Goal: Transaction & Acquisition: Purchase product/service

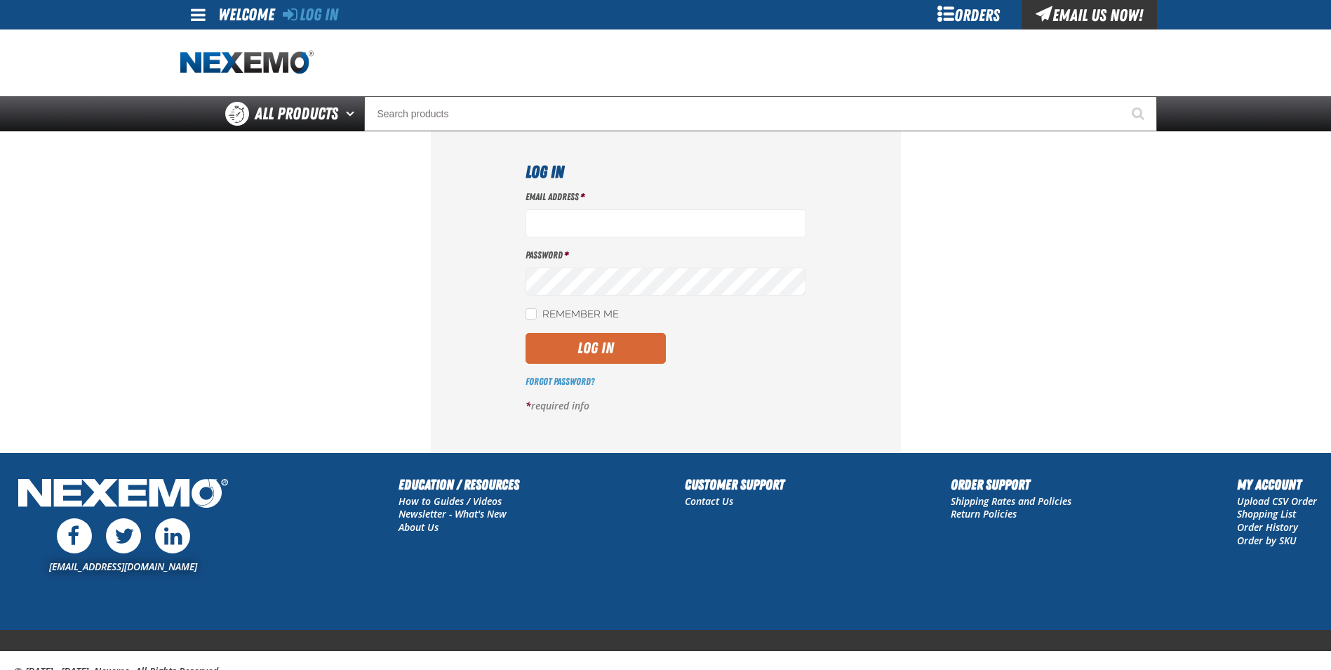
type input "[EMAIL_ADDRESS][DOMAIN_NAME]"
click at [547, 362] on button "Log In" at bounding box center [596, 348] width 140 height 31
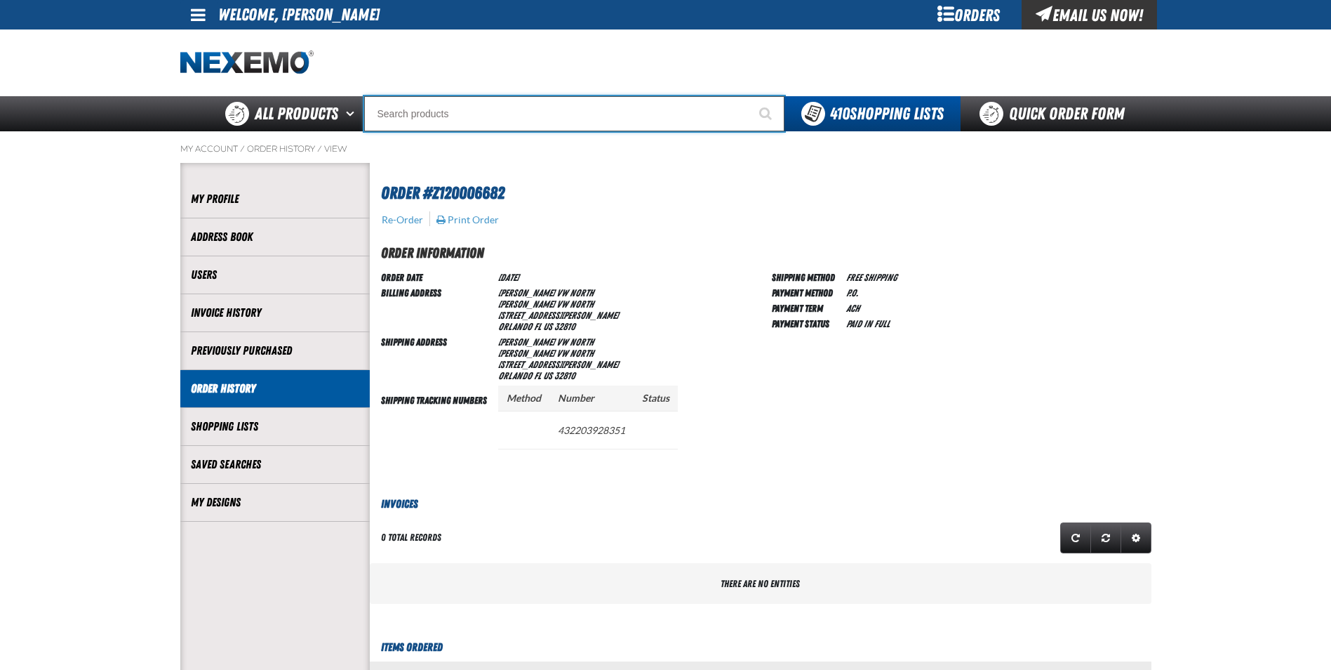
click at [406, 113] on input "Search" at bounding box center [574, 113] width 420 height 35
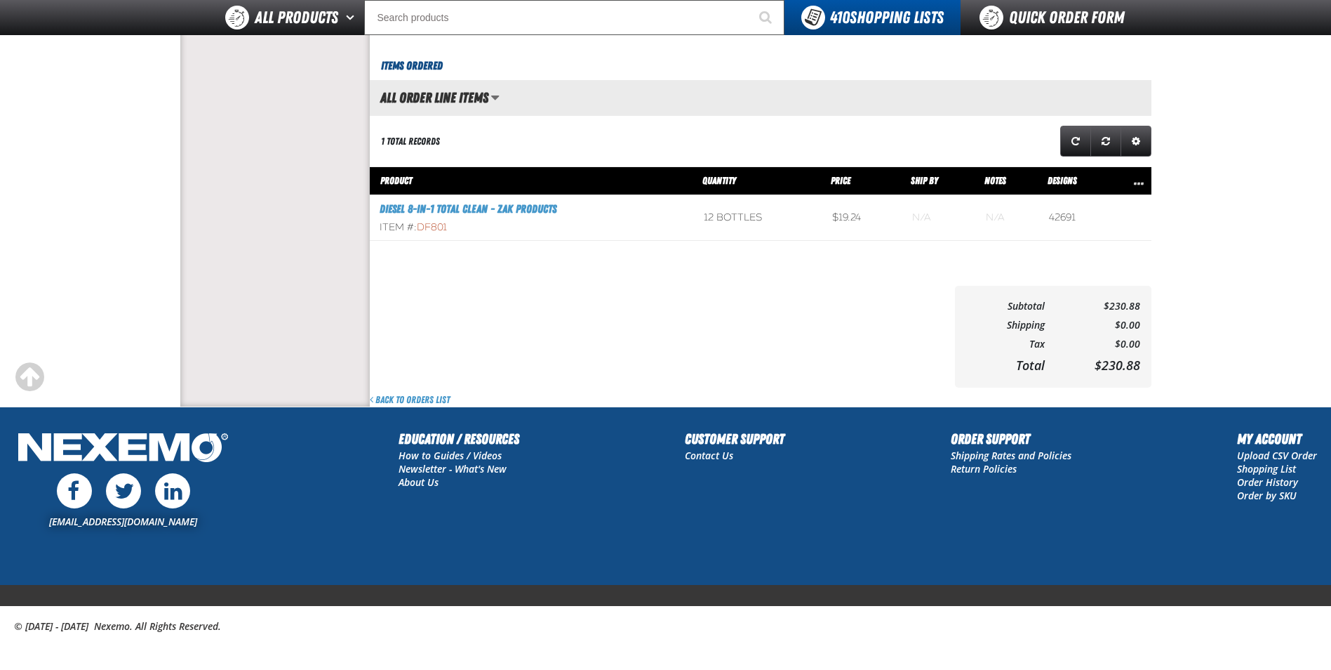
scroll to position [552, 0]
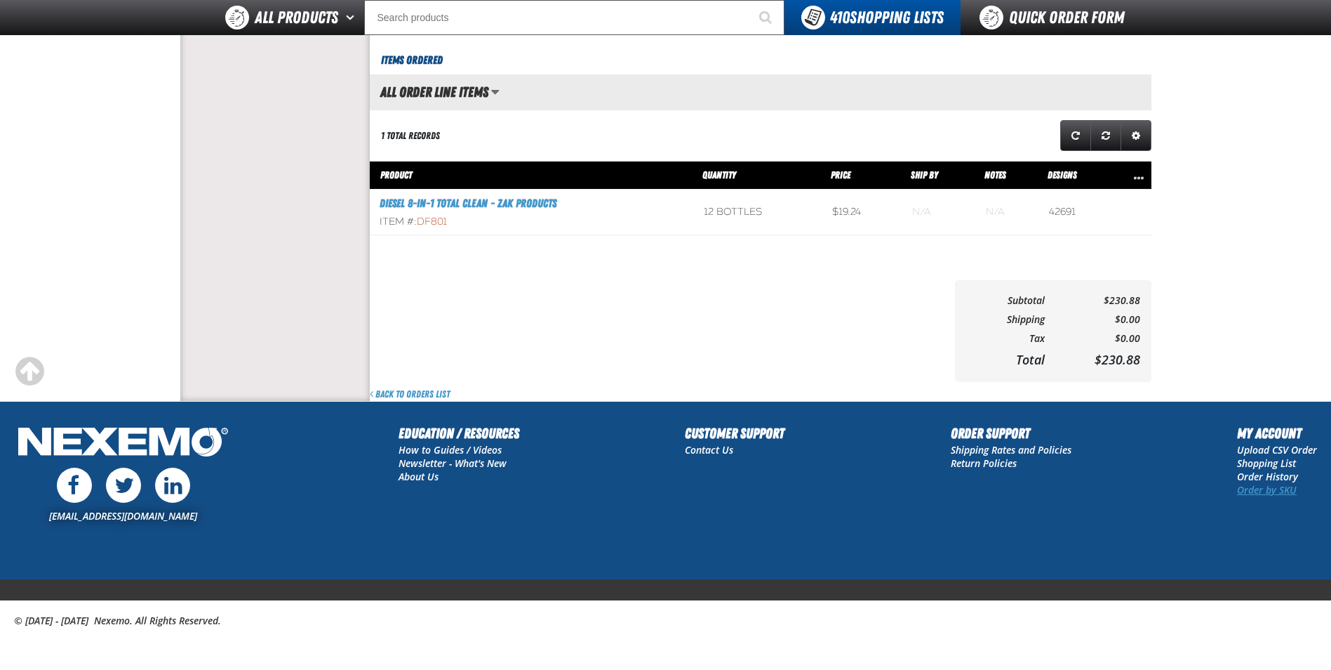
click at [1258, 488] on link "Order by SKU" at bounding box center [1267, 489] width 60 height 13
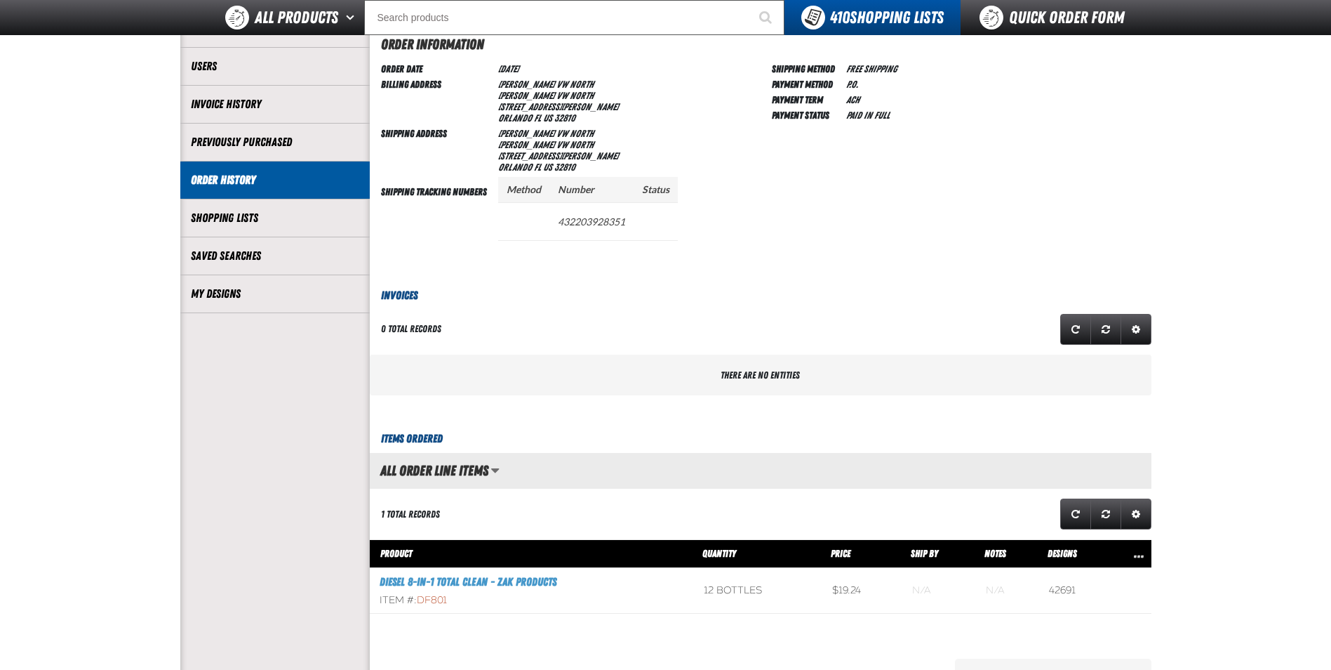
scroll to position [351, 0]
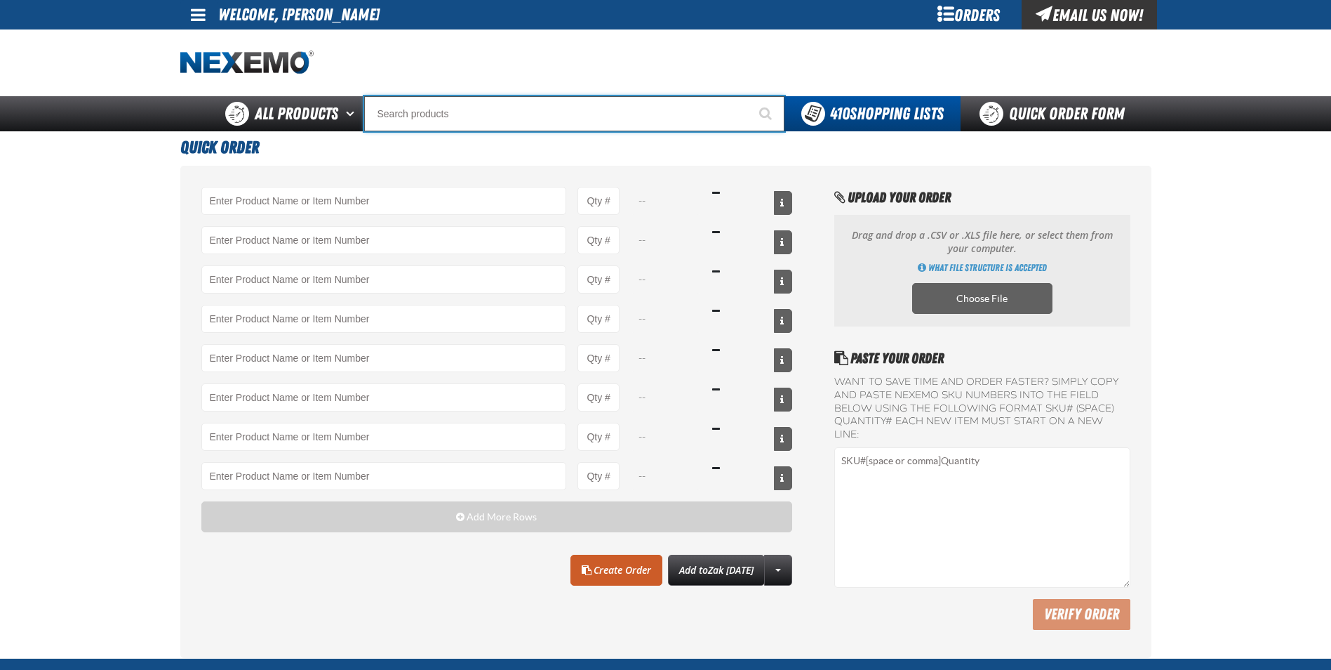
click at [417, 113] on input "Search" at bounding box center [574, 113] width 420 height 35
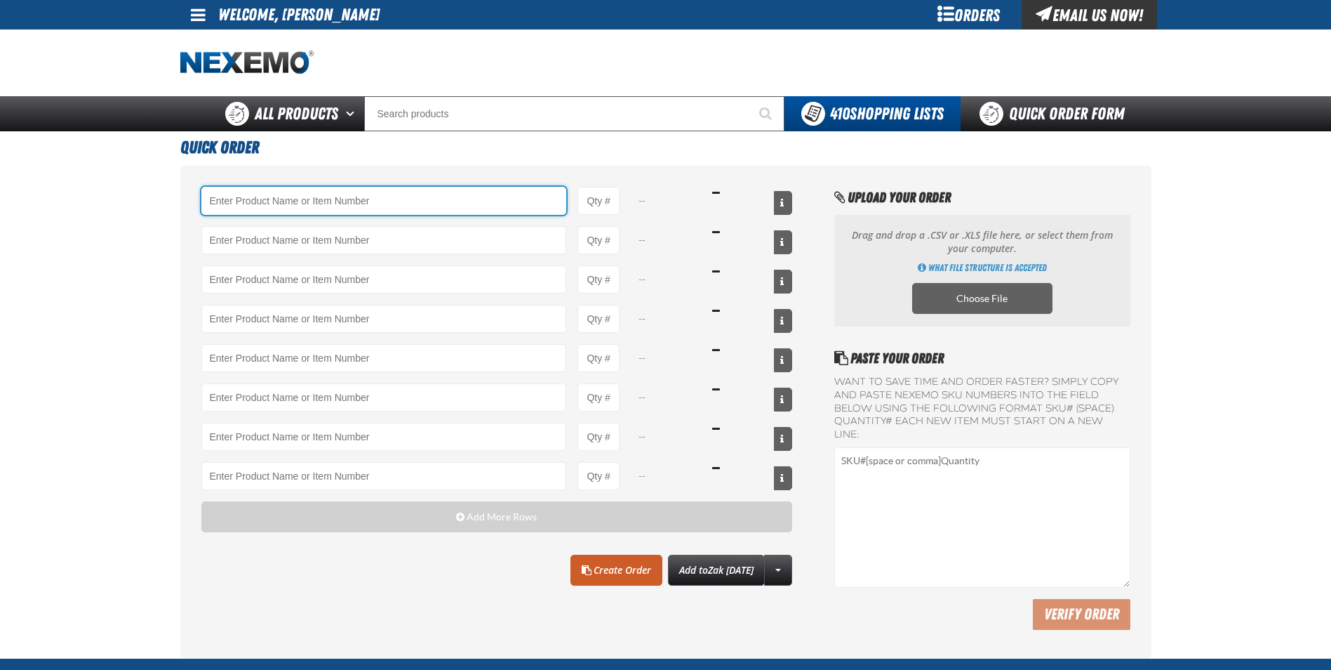
click at [264, 201] on input "Product" at bounding box center [384, 201] width 366 height 28
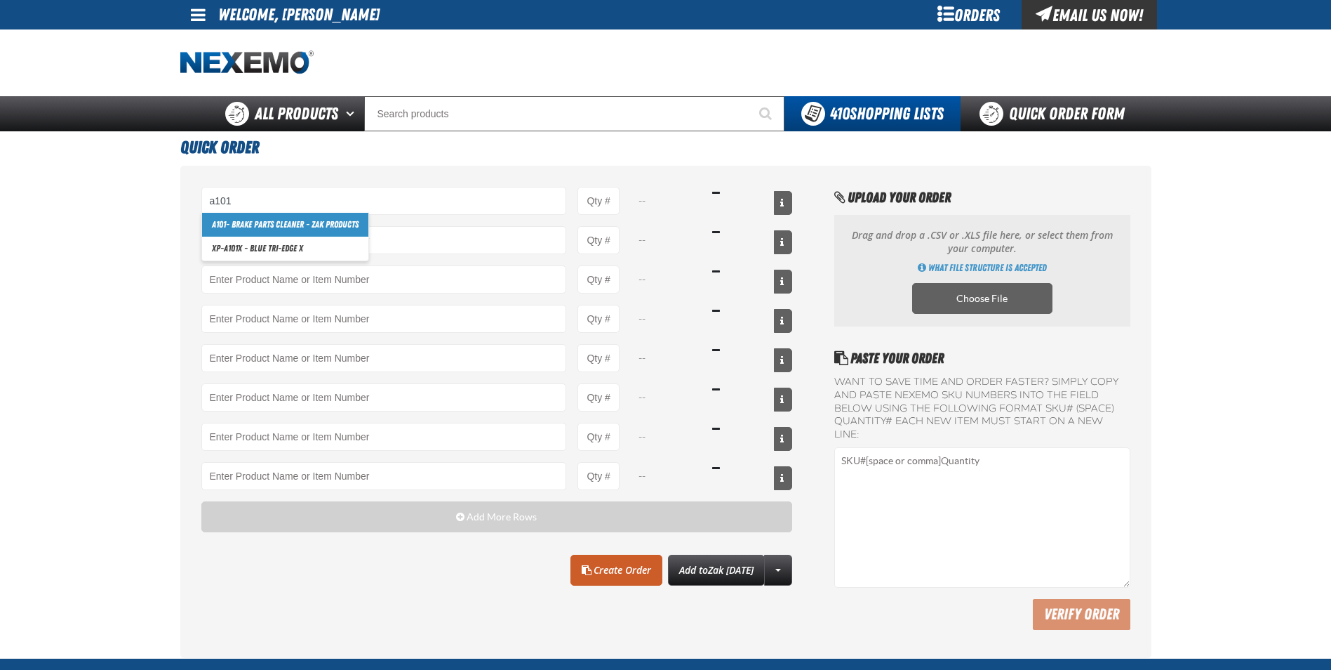
click at [251, 230] on link "A101 - Brake Parts Cleaner - ZAK Products" at bounding box center [285, 225] width 166 height 24
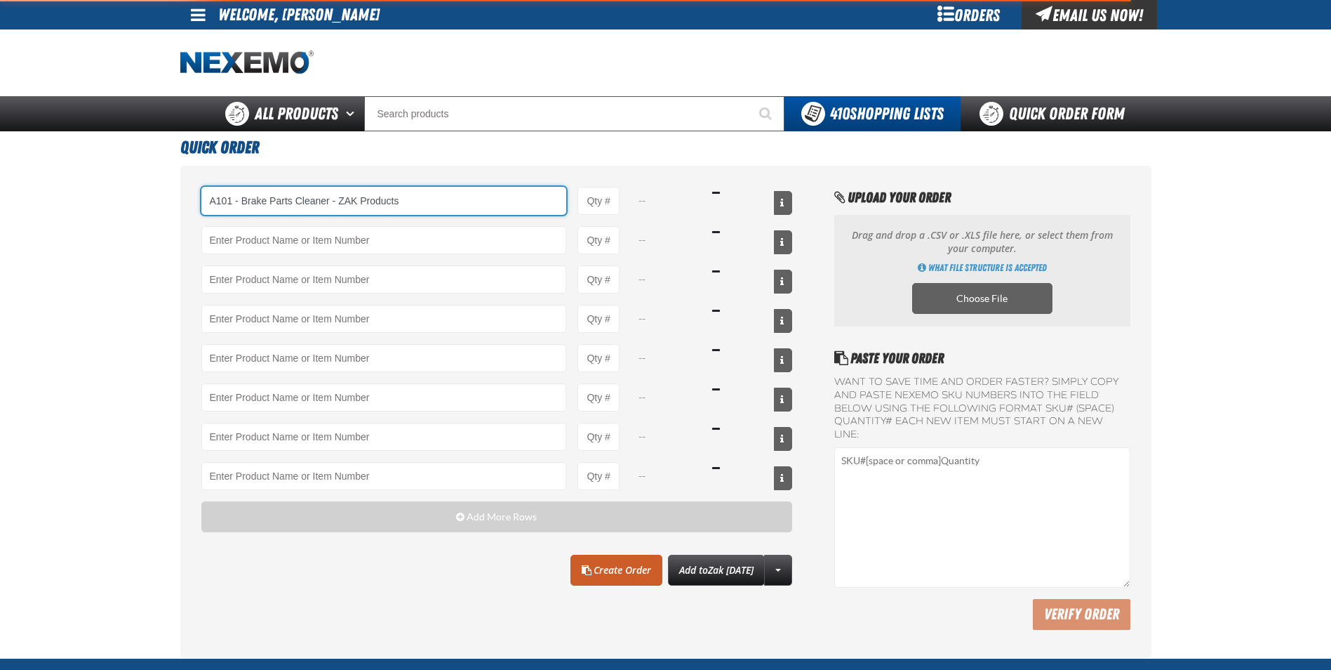
type input "A101 - Brake Parts Cleaner - ZAK Products"
type input "1"
select select "can"
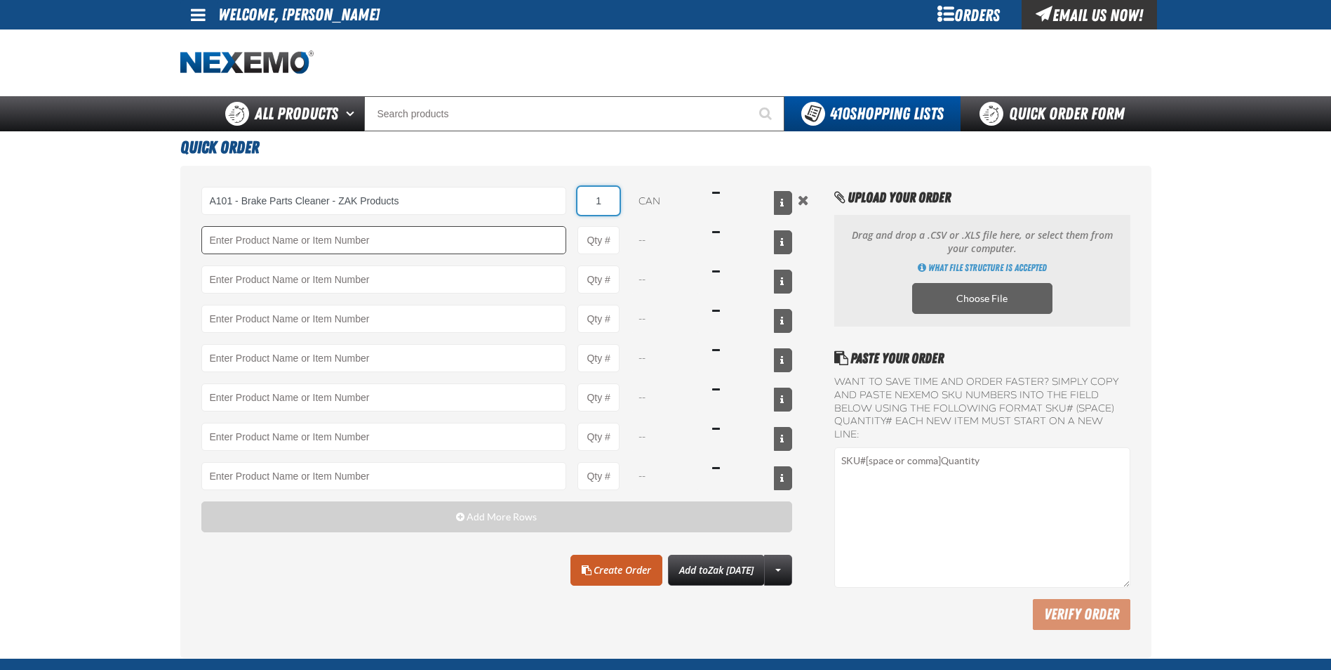
drag, startPoint x: 612, startPoint y: 201, endPoint x: 524, endPoint y: 229, distance: 92.1
click at [494, 204] on div "A101 - Brake Parts Cleaner - ZAK Products A101 - Brake Parts Cleaner - ZAK Prod…" at bounding box center [497, 201] width 592 height 28
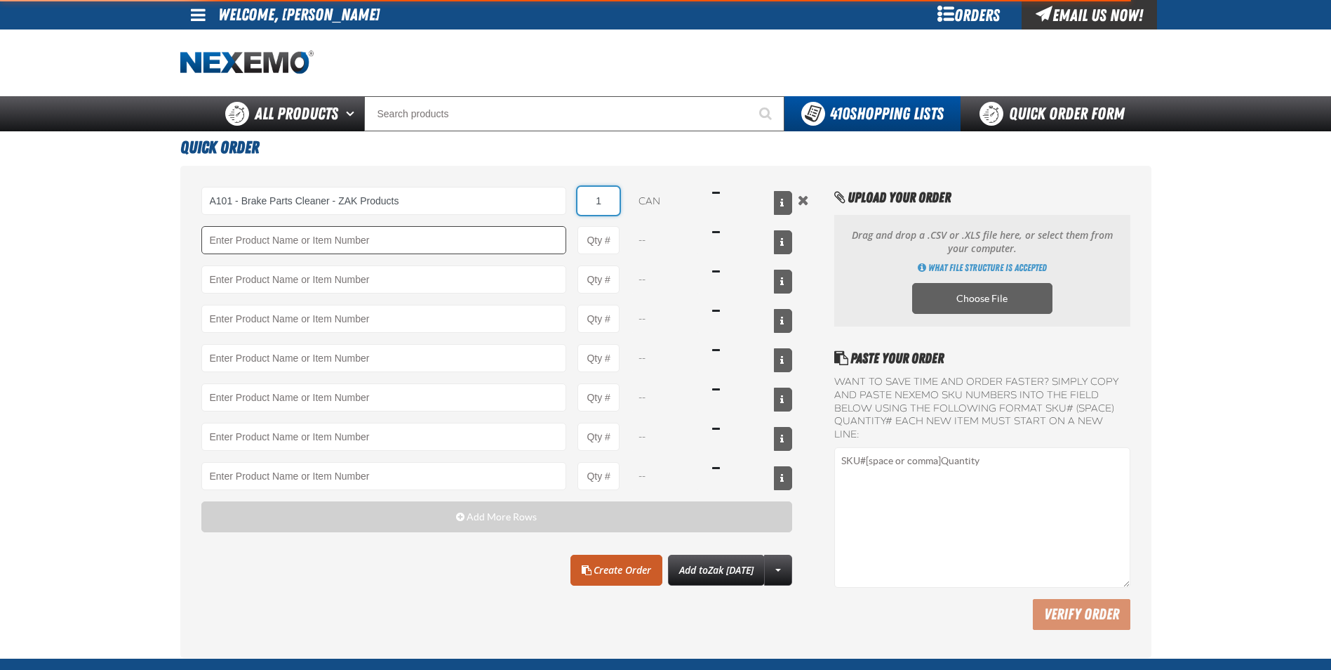
type input "A101 - Brake Parts Cleaner - ZAK Products"
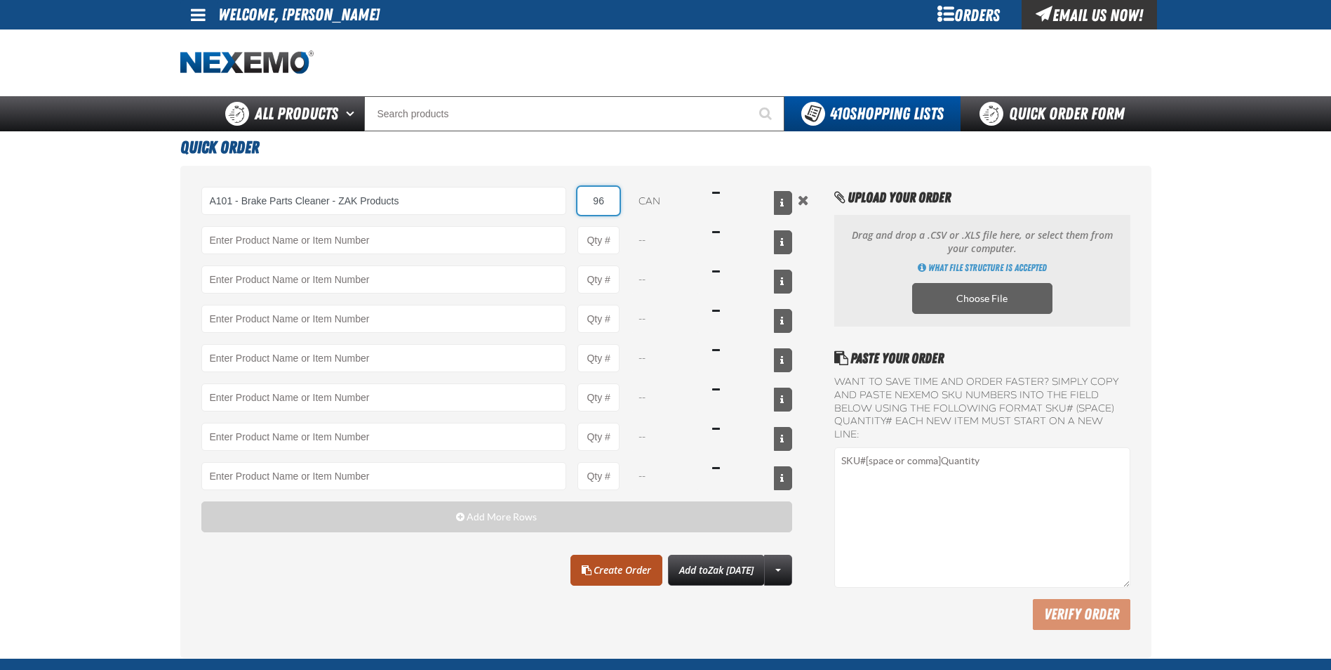
type input "96"
click at [582, 572] on span at bounding box center [587, 570] width 10 height 10
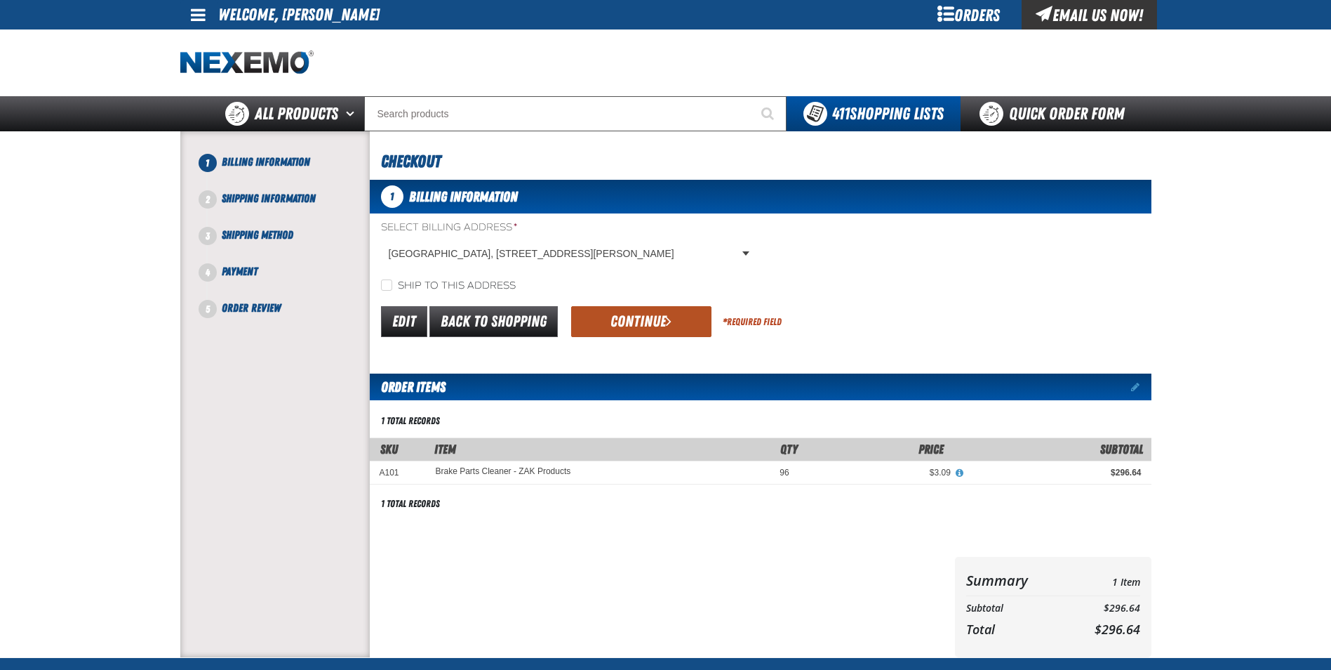
click at [612, 319] on button "Continue" at bounding box center [641, 321] width 140 height 31
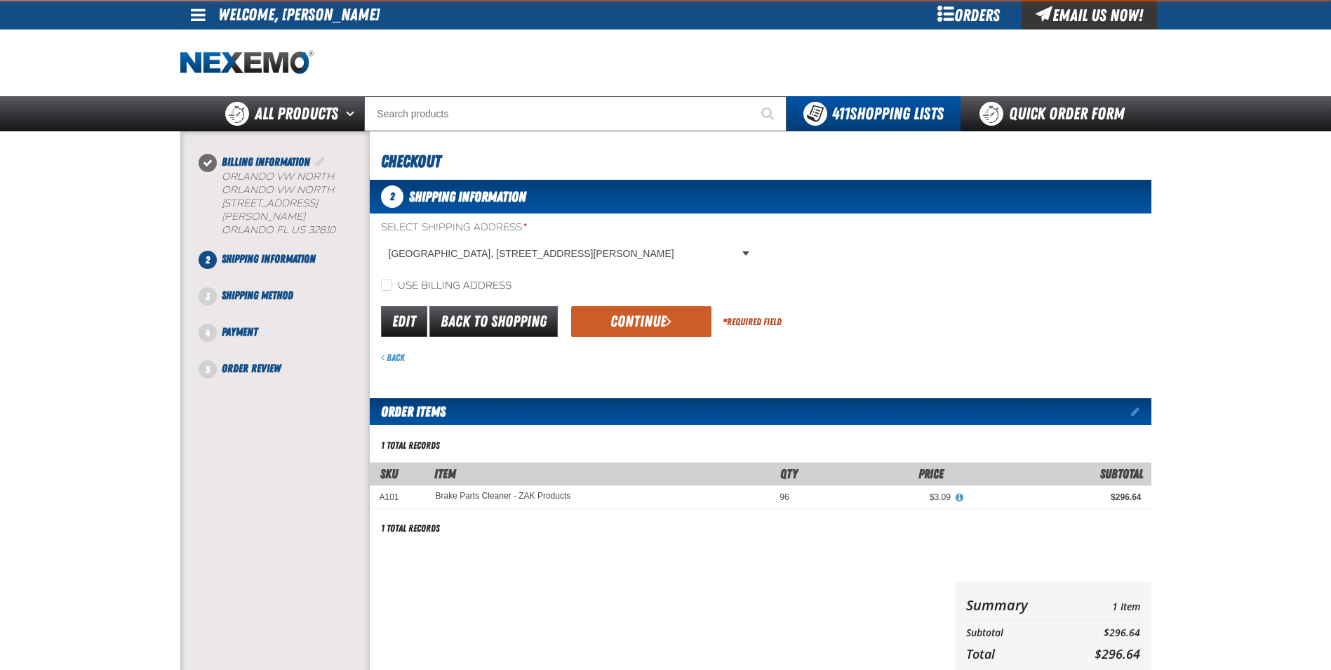
click at [612, 319] on button "Continue" at bounding box center [641, 321] width 140 height 31
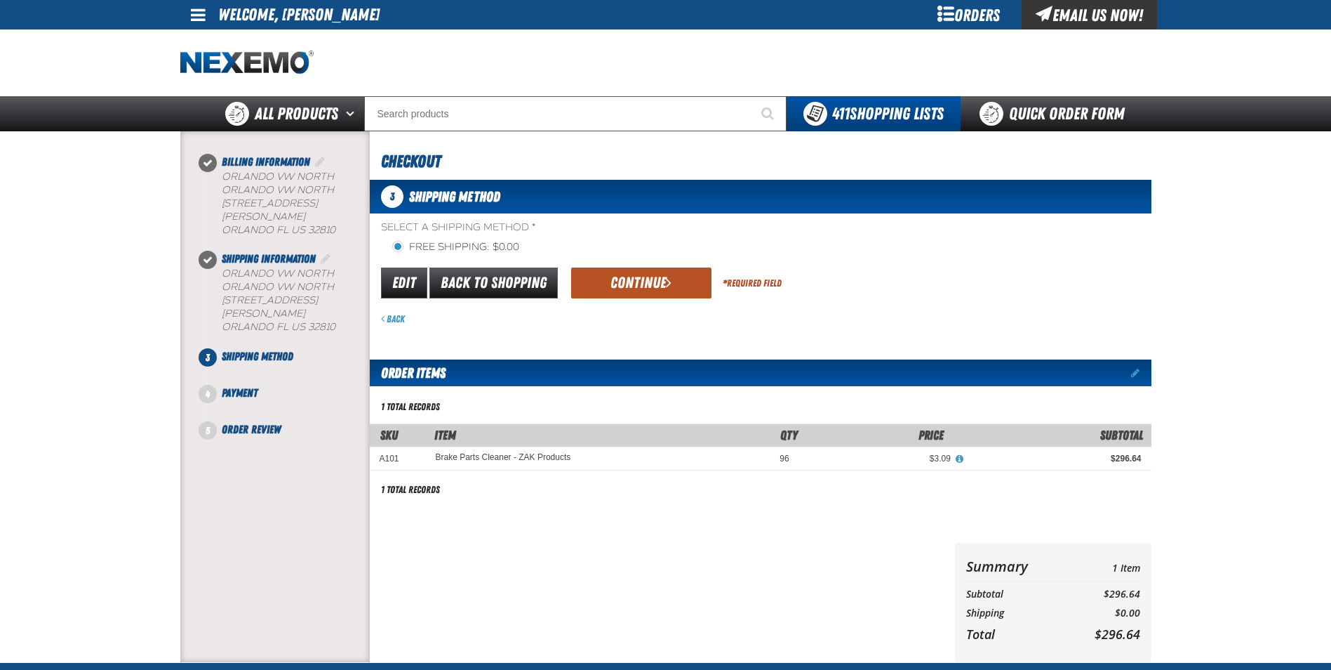
click at [630, 286] on button "Continue" at bounding box center [641, 282] width 140 height 31
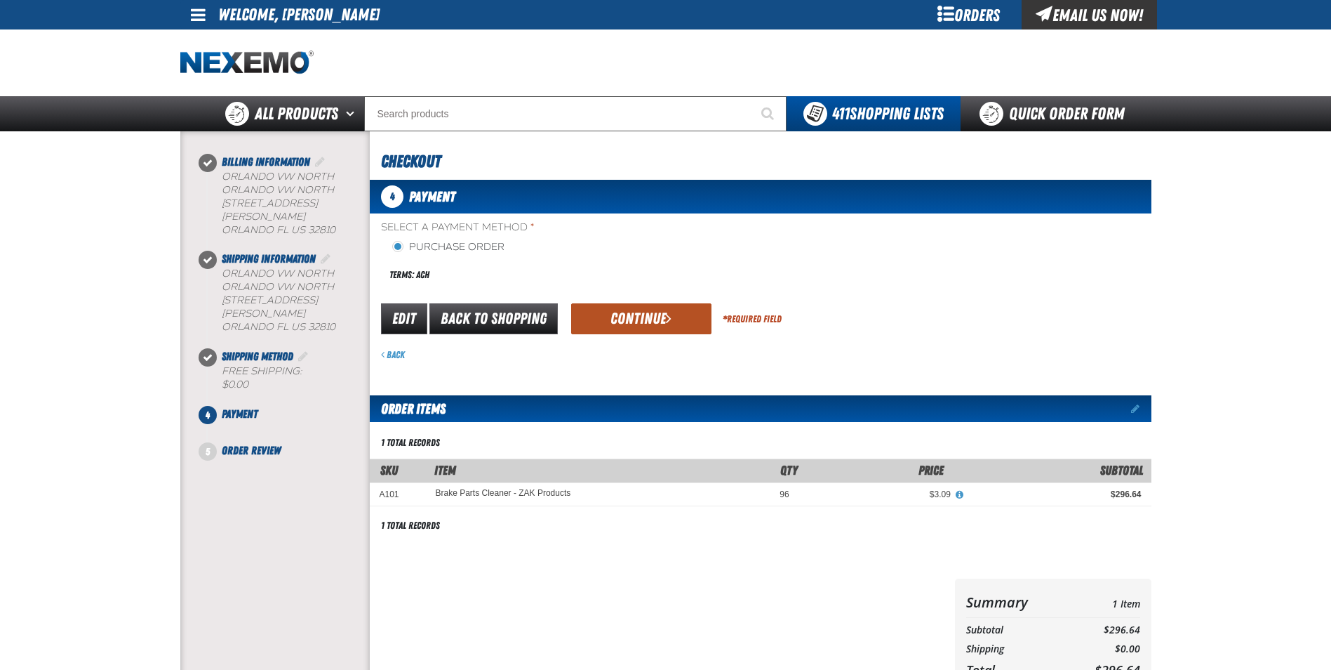
click at [633, 314] on button "Continue" at bounding box center [641, 318] width 140 height 31
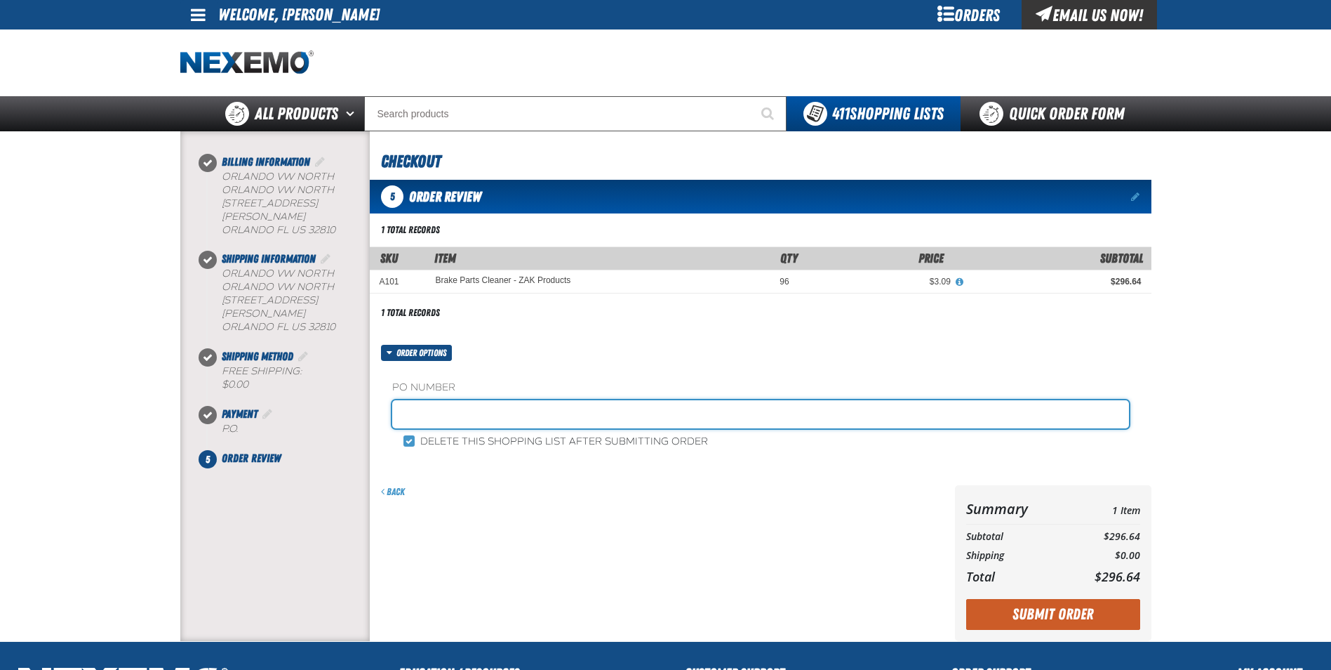
click at [413, 418] on input "text" at bounding box center [760, 414] width 737 height 28
type input "SHEILA"
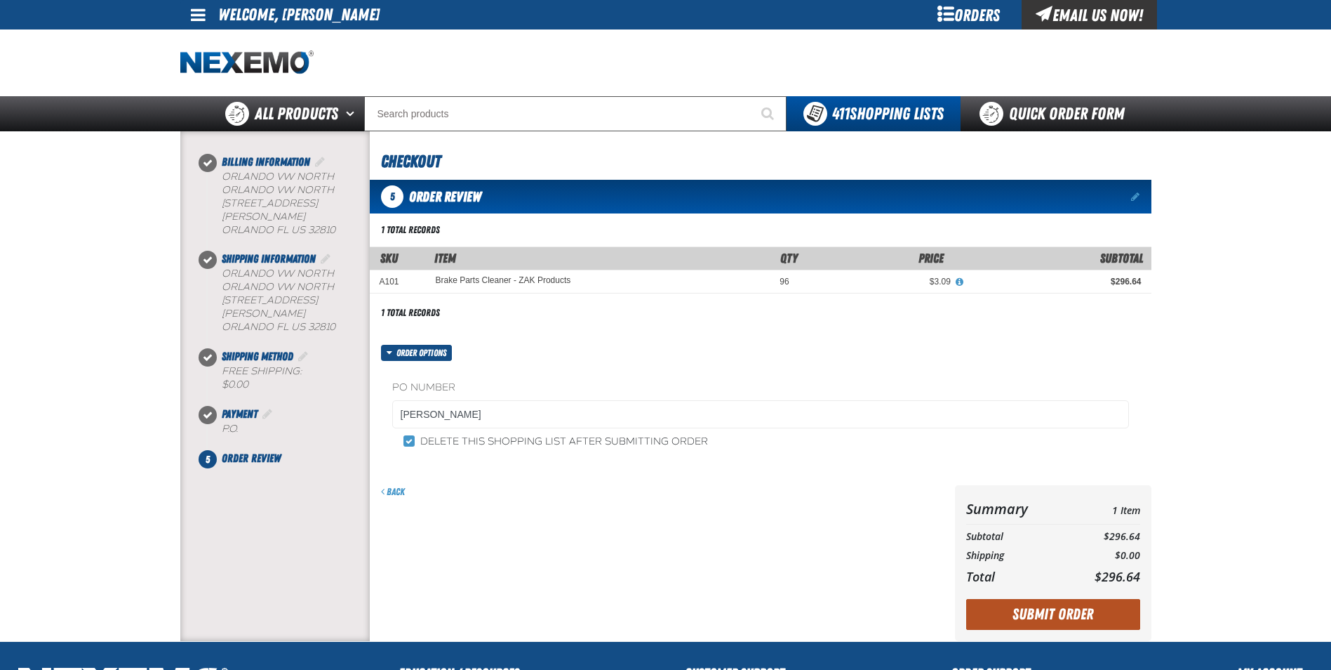
click at [1075, 612] on button "Submit Order" at bounding box center [1053, 614] width 174 height 31
